Goal: Task Accomplishment & Management: Use online tool/utility

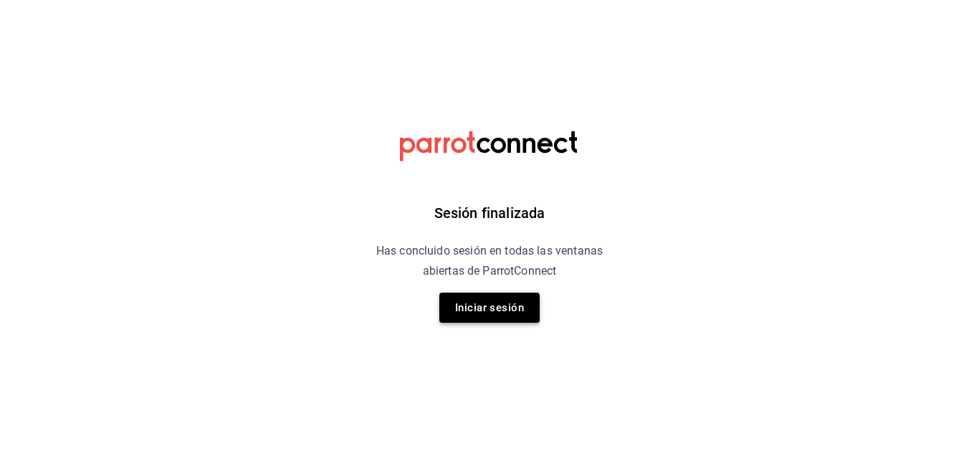
click at [509, 301] on button "Iniciar sesión" at bounding box center [489, 307] width 100 height 30
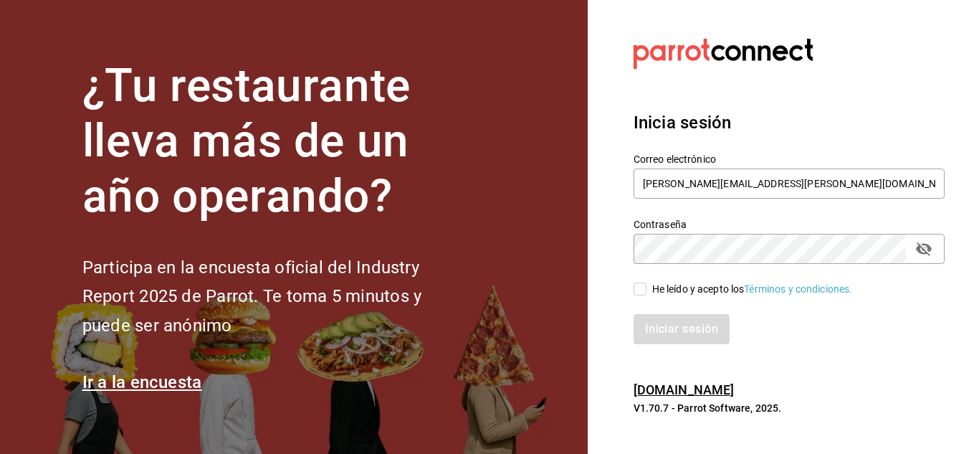
click at [647, 282] on span "He leído y acepto los Términos y condiciones." at bounding box center [749, 289] width 206 height 15
click at [646, 282] on input "He leído y acepto los Términos y condiciones." at bounding box center [640, 288] width 13 height 13
checkbox input "true"
click at [669, 332] on button "Iniciar sesión" at bounding box center [682, 329] width 97 height 30
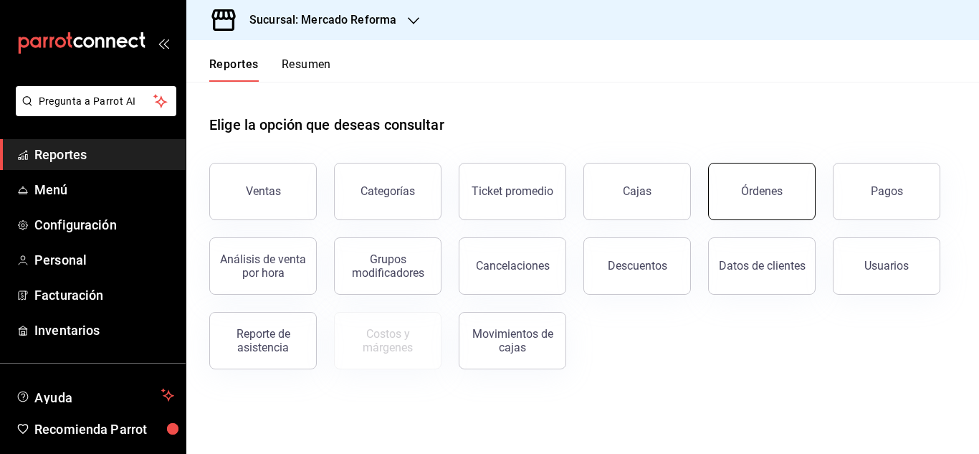
click at [747, 188] on div "Órdenes" at bounding box center [762, 191] width 42 height 14
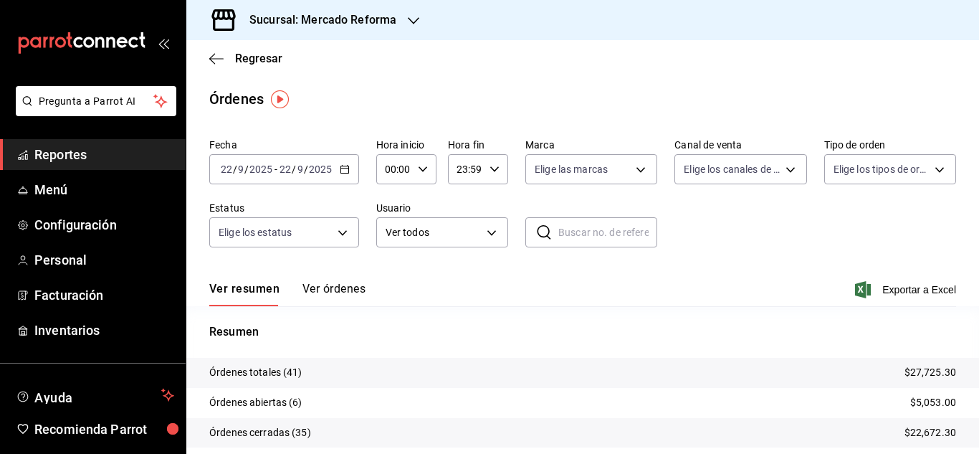
click at [373, 21] on h3 "Sucursal: Mercado Reforma" at bounding box center [317, 19] width 158 height 17
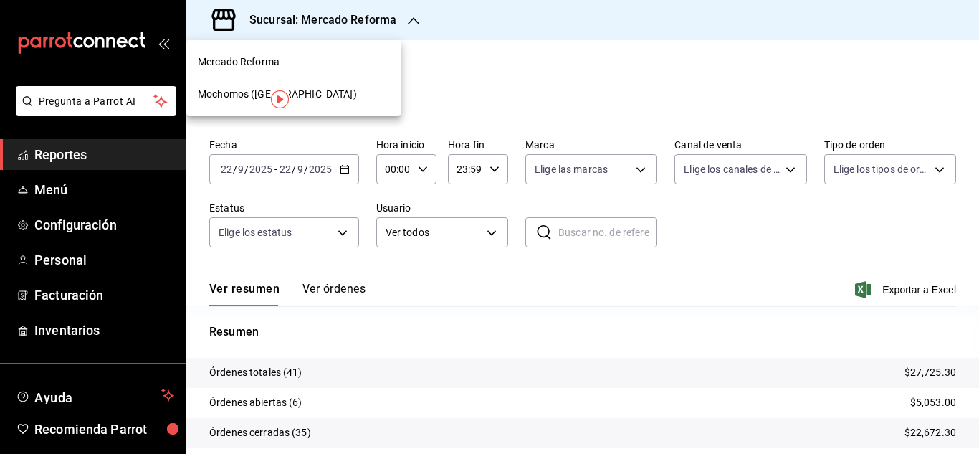
click at [233, 103] on div "Mochomos ([GEOGRAPHIC_DATA])" at bounding box center [293, 94] width 215 height 32
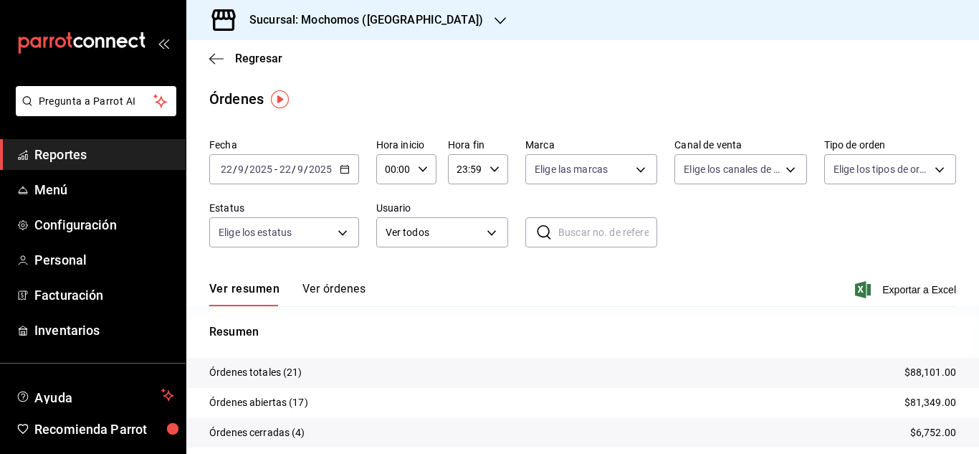
click at [336, 169] on div "[DATE] [DATE] - [DATE] [DATE]" at bounding box center [284, 169] width 150 height 30
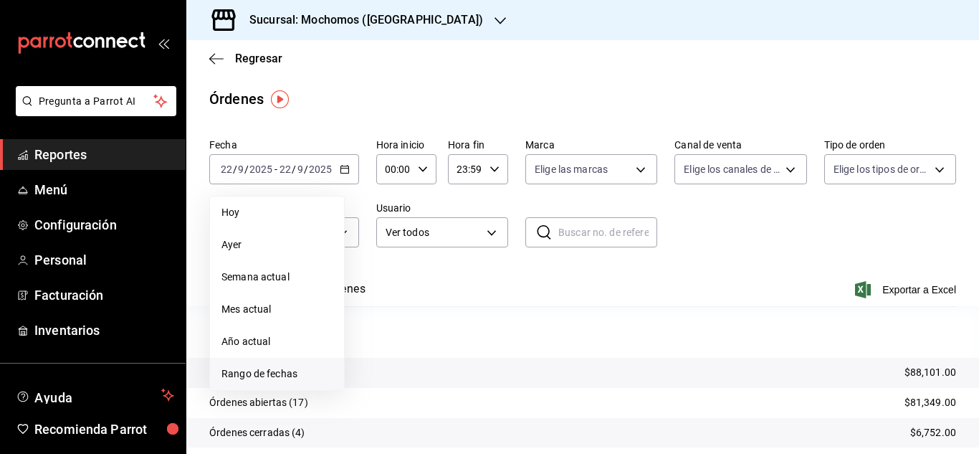
click at [298, 383] on li "Rango de fechas" at bounding box center [277, 374] width 134 height 32
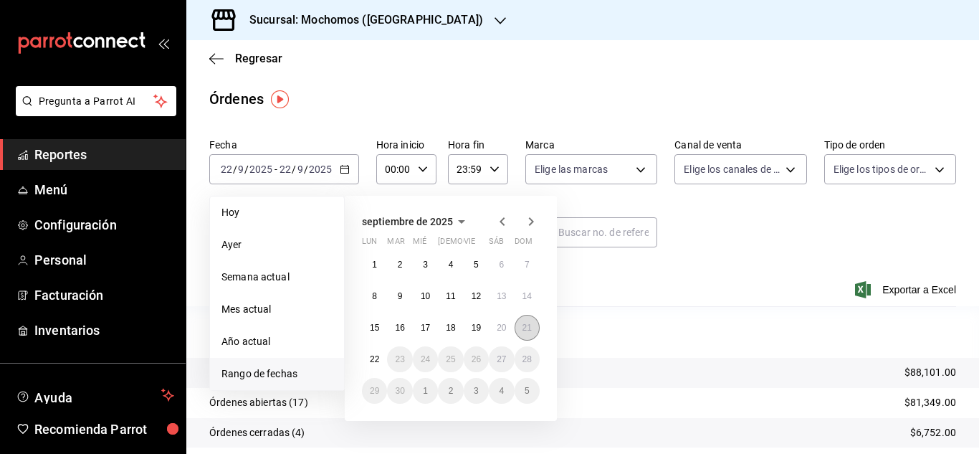
click at [530, 317] on button "21" at bounding box center [527, 328] width 25 height 26
click at [383, 367] on button "22" at bounding box center [374, 359] width 25 height 26
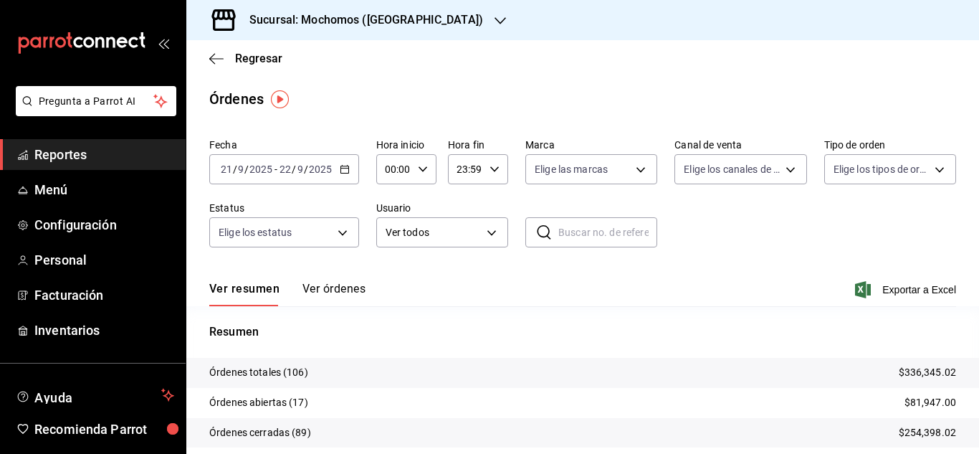
click at [426, 171] on div "00:00 Hora inicio" at bounding box center [406, 169] width 60 height 30
click at [393, 274] on span "04" at bounding box center [390, 271] width 6 height 11
type input "04:00"
click at [517, 67] on div at bounding box center [489, 227] width 979 height 454
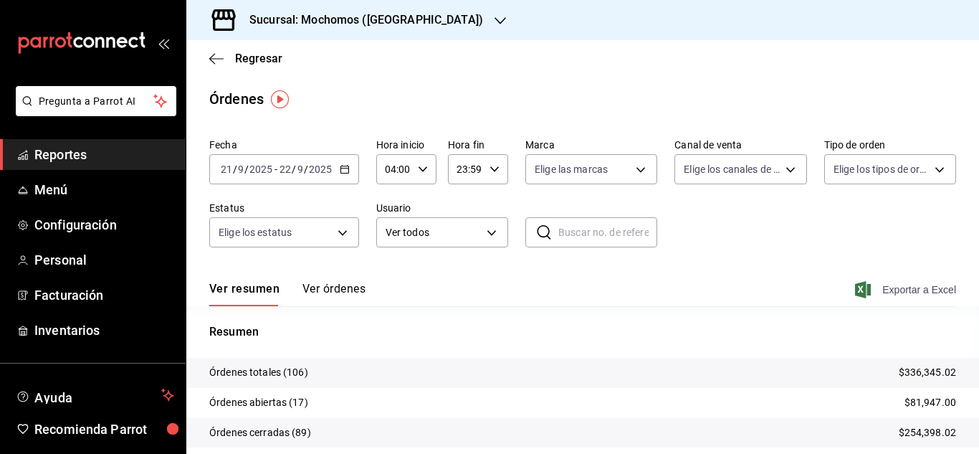
click at [928, 297] on span "Exportar a Excel" at bounding box center [907, 289] width 98 height 17
click at [52, 148] on span "Reportes" at bounding box center [104, 154] width 140 height 19
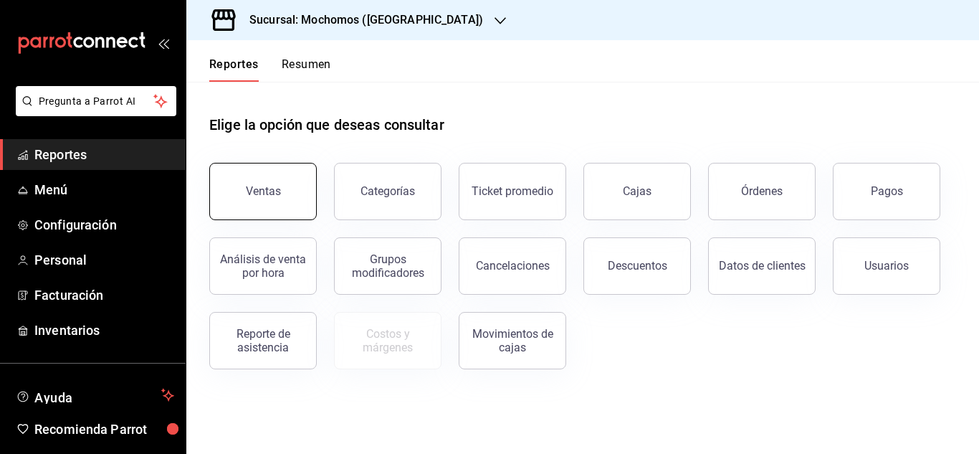
click at [272, 184] on button "Ventas" at bounding box center [262, 191] width 107 height 57
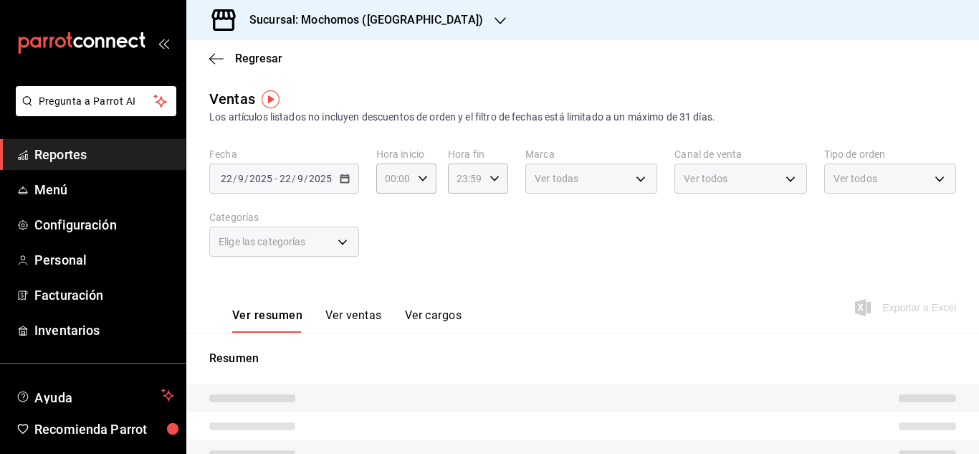
click at [87, 140] on link "Reportes" at bounding box center [93, 154] width 186 height 31
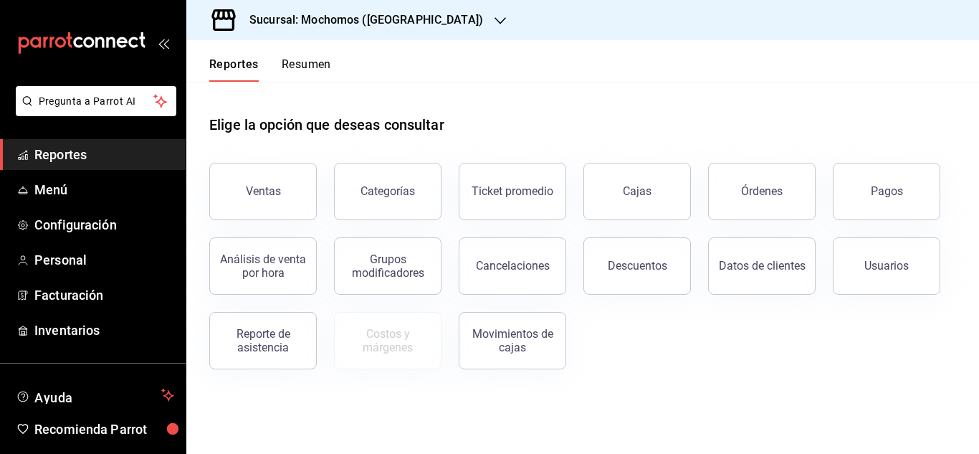
click at [761, 226] on div "Datos de clientes" at bounding box center [753, 257] width 125 height 75
click at [772, 219] on div "Órdenes" at bounding box center [753, 182] width 125 height 75
click at [772, 212] on button "Órdenes" at bounding box center [761, 191] width 107 height 57
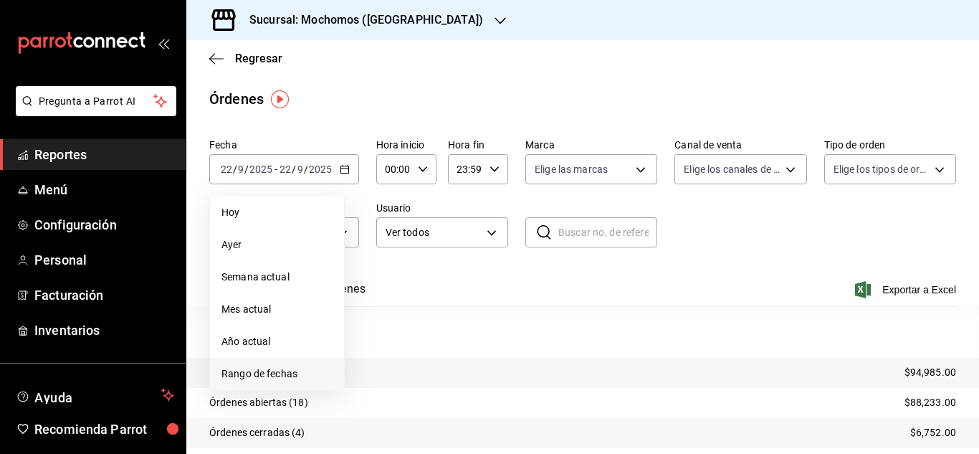
click at [290, 380] on span "Rango de fechas" at bounding box center [276, 373] width 111 height 15
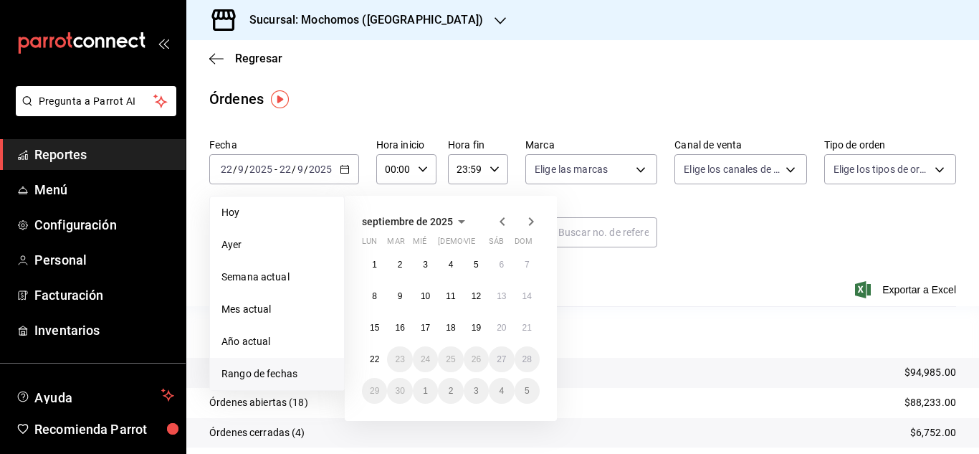
click at [500, 230] on div "[DATE] lun mar mié jue vie sáb dom 1 2 3 4 5 6 7 8 9 10 11 12 13 14 15 16 17 18…" at bounding box center [451, 308] width 212 height 225
click at [500, 225] on icon "button" at bounding box center [502, 221] width 17 height 17
click at [424, 386] on abbr "27" at bounding box center [425, 391] width 9 height 10
click at [443, 386] on button "28" at bounding box center [450, 391] width 25 height 26
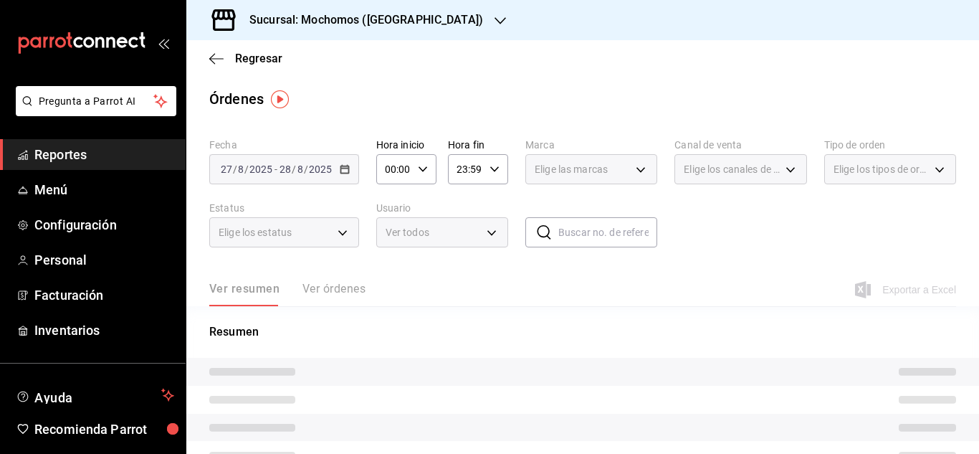
click at [418, 172] on icon "button" at bounding box center [423, 169] width 10 height 10
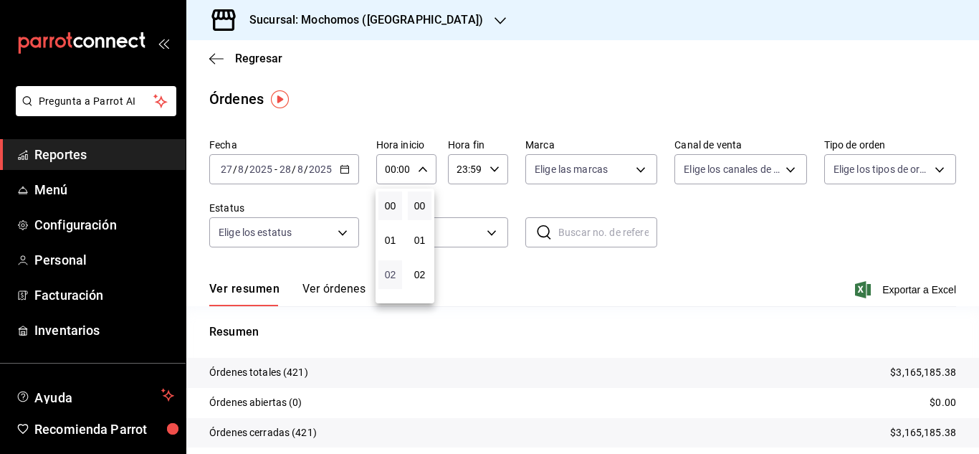
scroll to position [72, 0]
click at [387, 242] on span "03" at bounding box center [390, 236] width 6 height 11
type input "03:00"
click at [488, 169] on div at bounding box center [489, 227] width 979 height 454
click at [489, 169] on icon "button" at bounding box center [494, 169] width 10 height 10
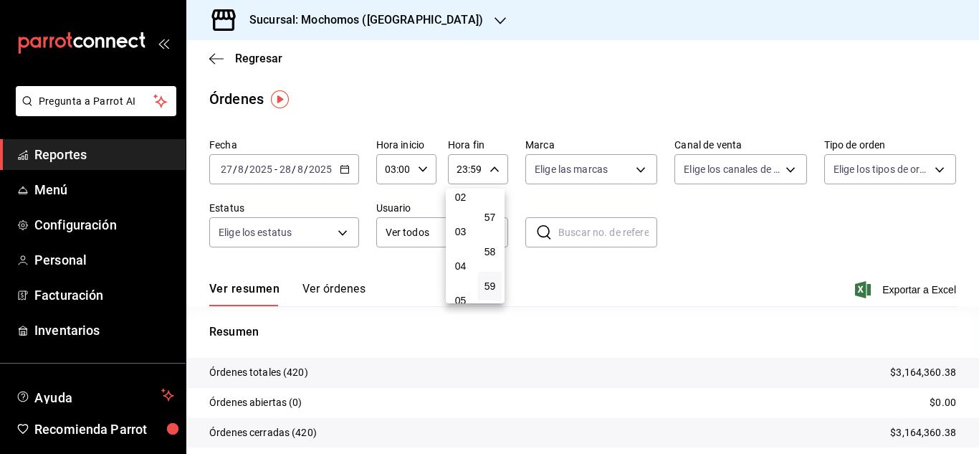
scroll to position [66, 0]
click at [462, 272] on span "04" at bounding box center [460, 277] width 6 height 11
type input "04:59"
click at [730, 92] on div at bounding box center [489, 227] width 979 height 454
click at [904, 292] on span "Exportar a Excel" at bounding box center [907, 289] width 98 height 17
